Goal: Task Accomplishment & Management: Use online tool/utility

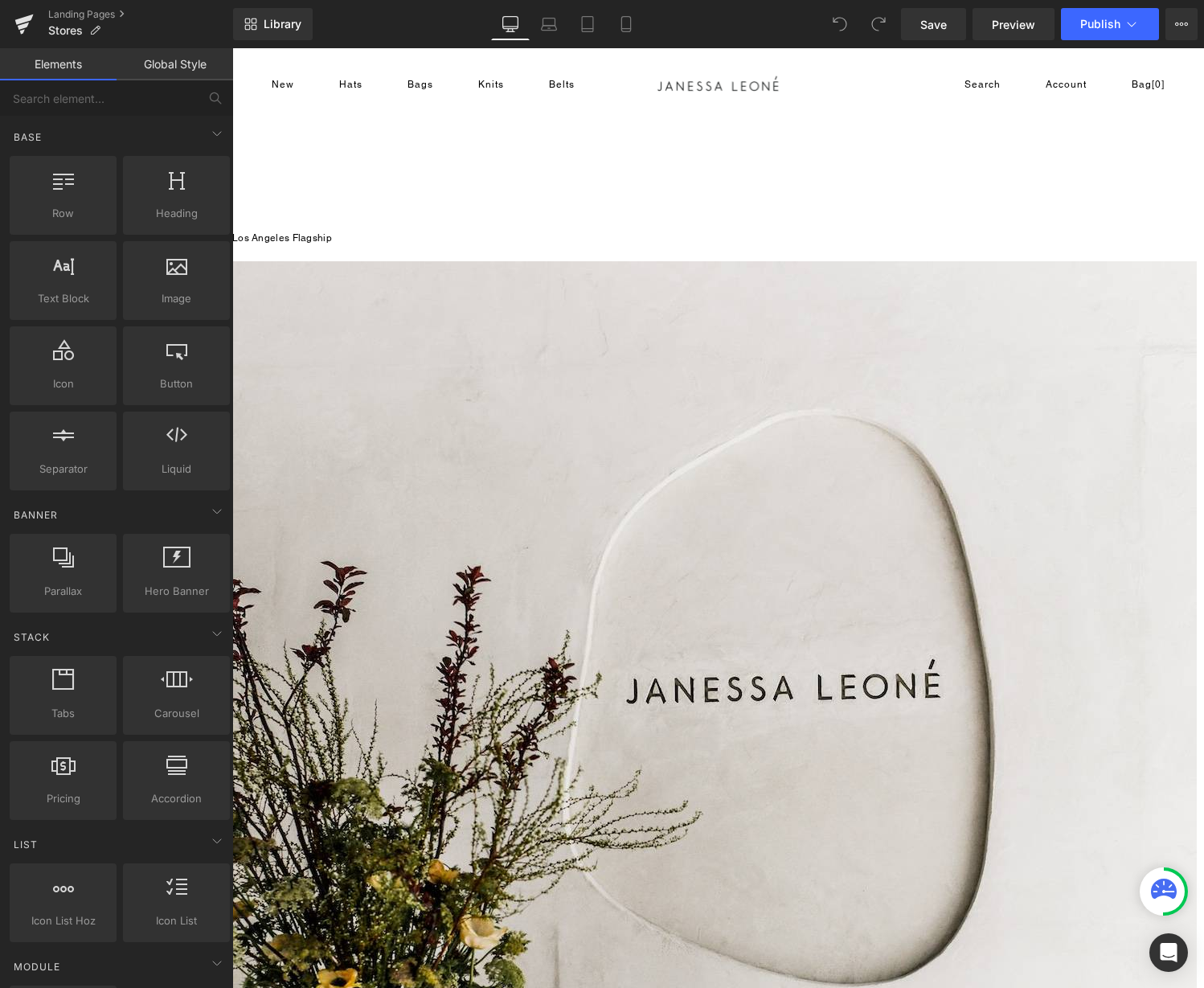
drag, startPoint x: 232, startPoint y: 48, endPoint x: 877, endPoint y: 564, distance: 826.0
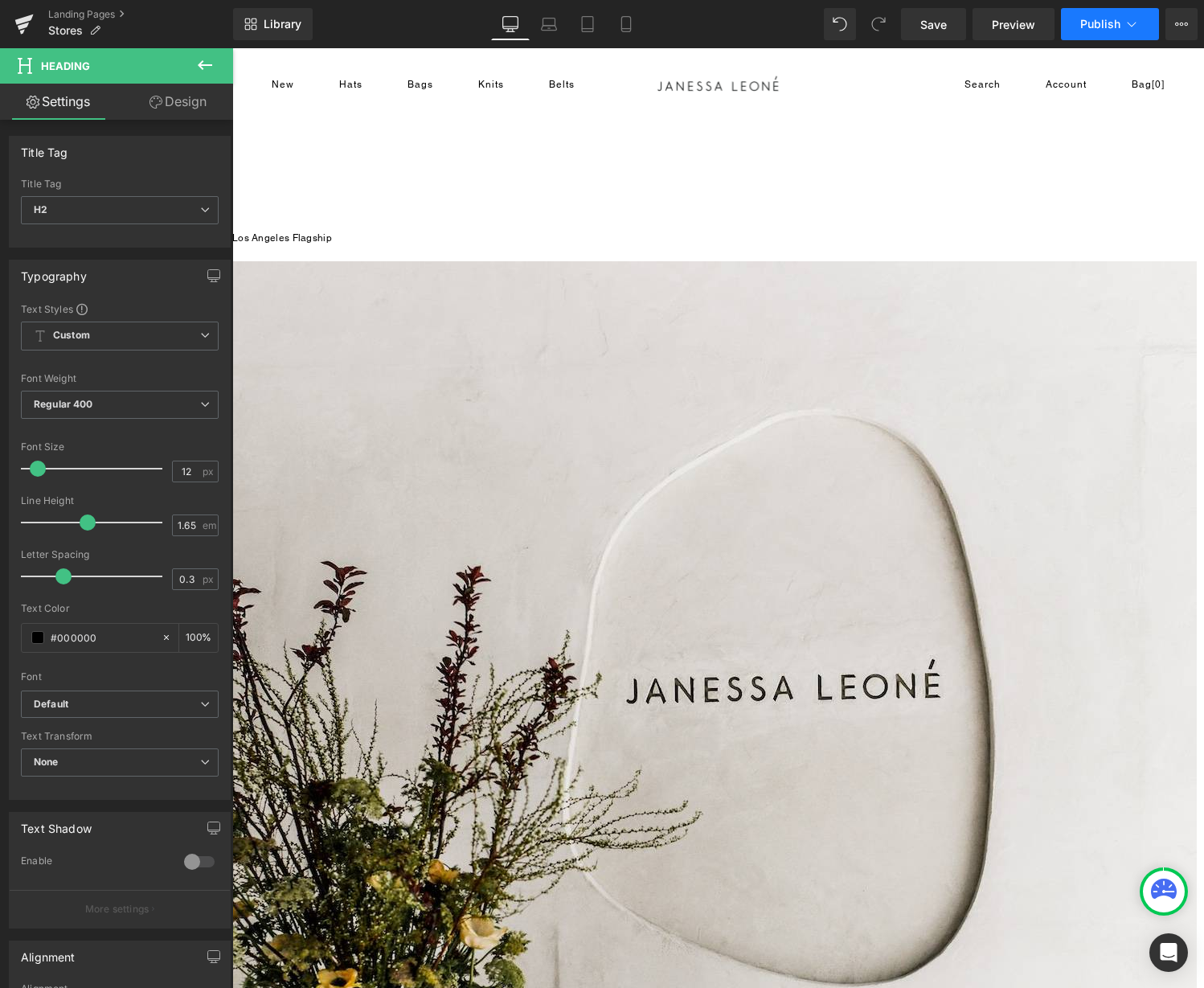
click at [986, 33] on button "Publish" at bounding box center [1110, 24] width 98 height 32
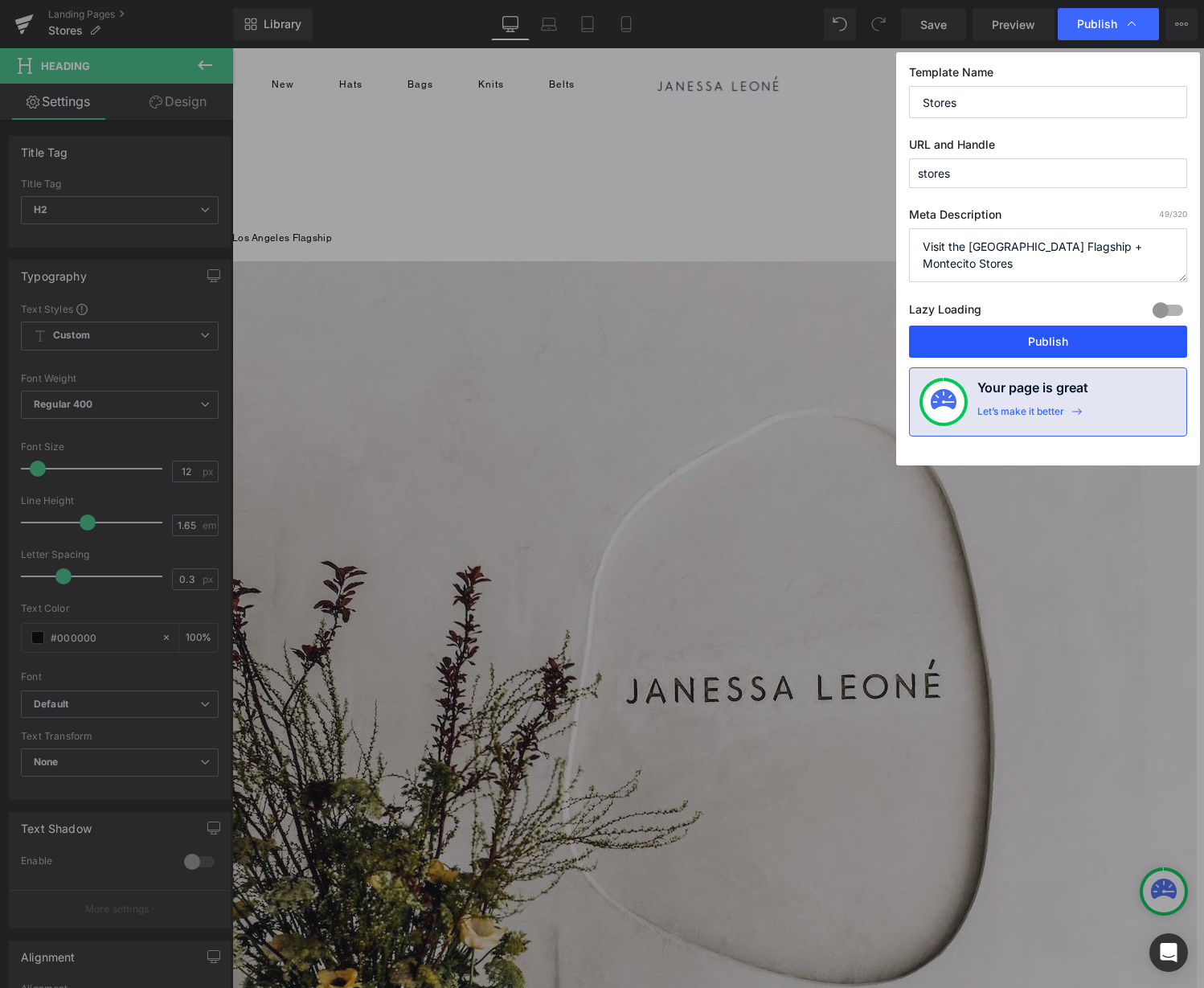
click at [986, 335] on button "Publish" at bounding box center [1048, 341] width 278 height 32
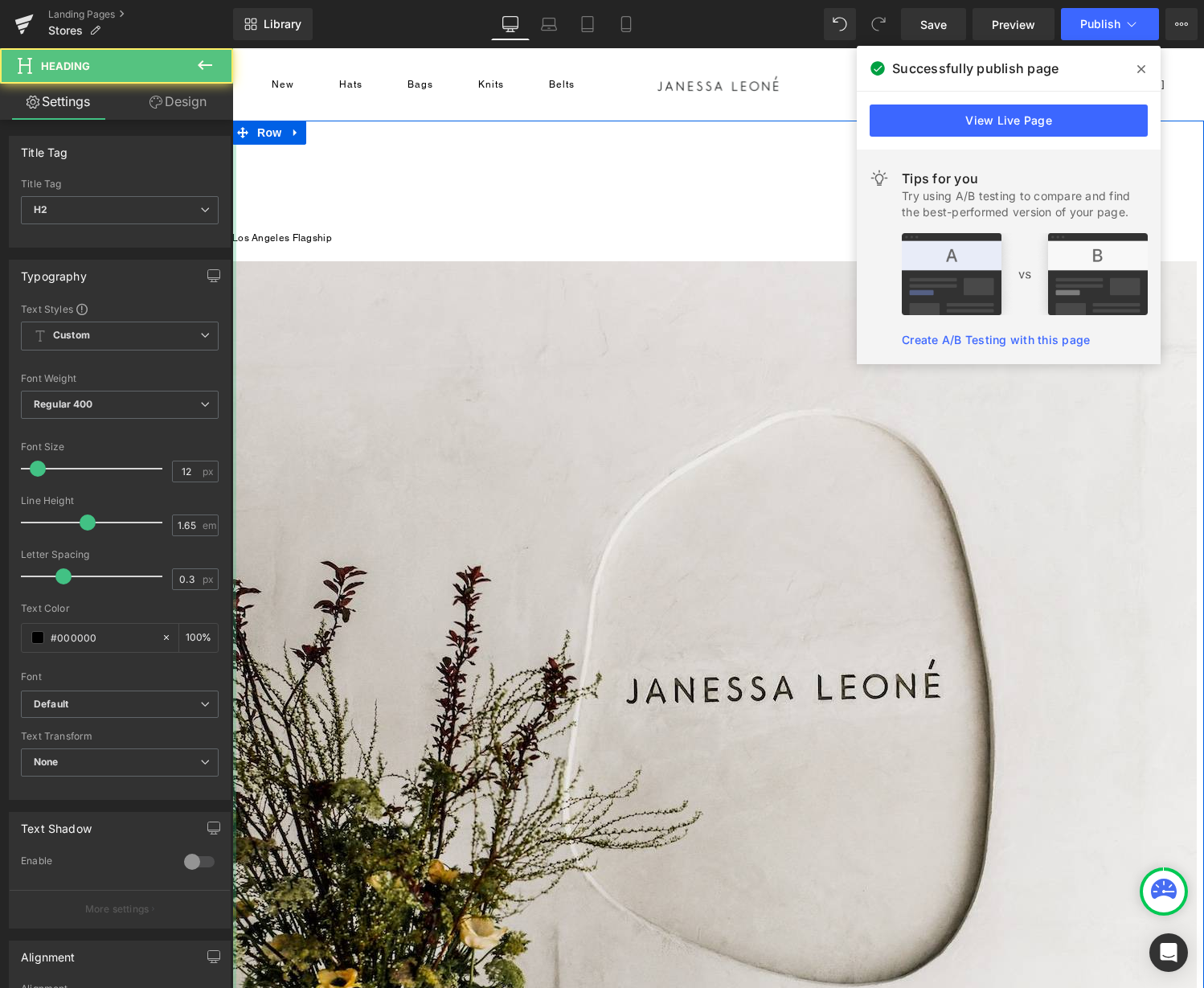
drag, startPoint x: 922, startPoint y: 569, endPoint x: 817, endPoint y: 569, distance: 105.0
copy span "[DATE] - [DATE] | 11AM - 6PM"
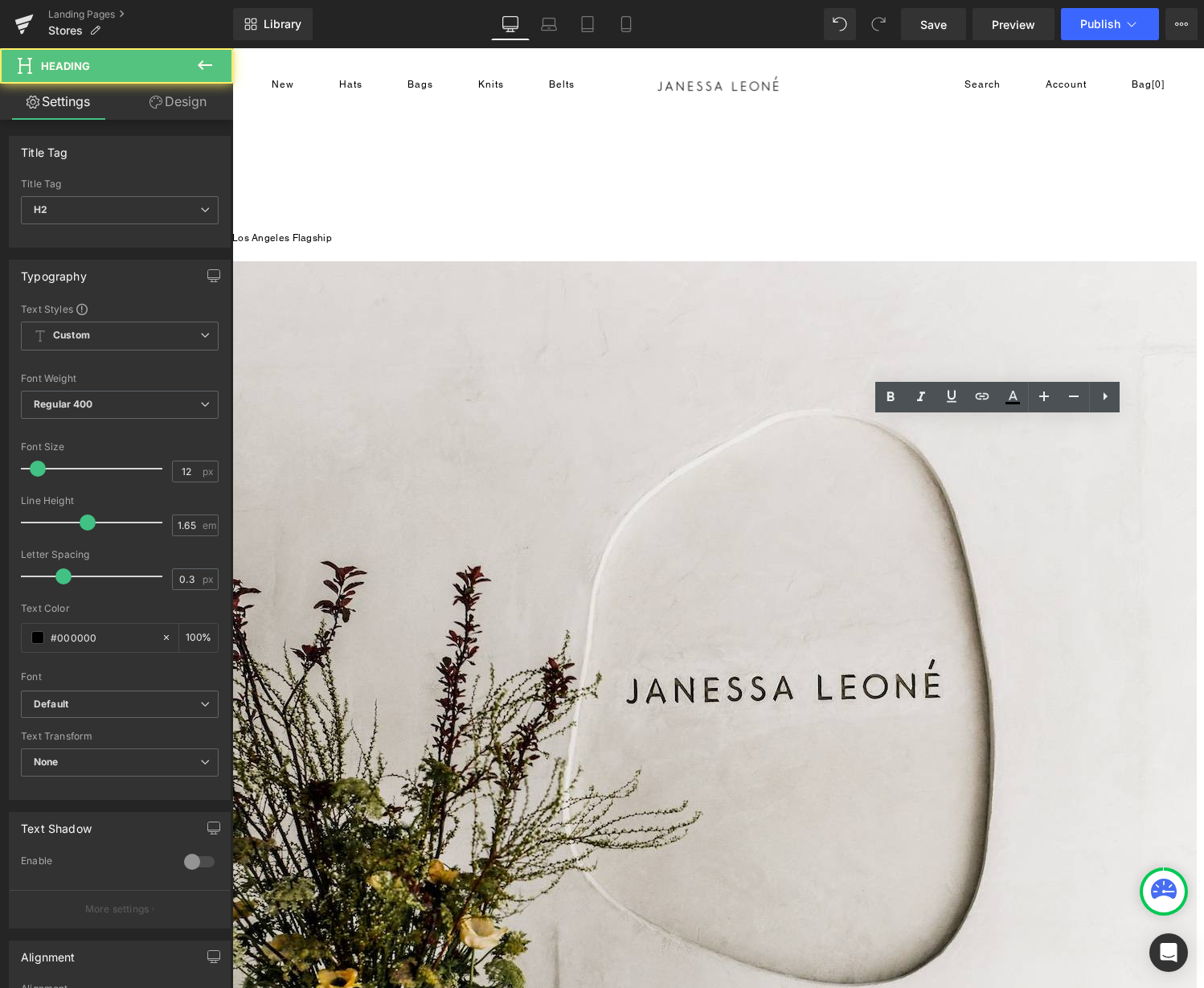
drag, startPoint x: 914, startPoint y: 460, endPoint x: 823, endPoint y: 442, distance: 92.8
copy div "[STREET_ADDRESS][US_STATE]"
